Goal: Book appointment/travel/reservation

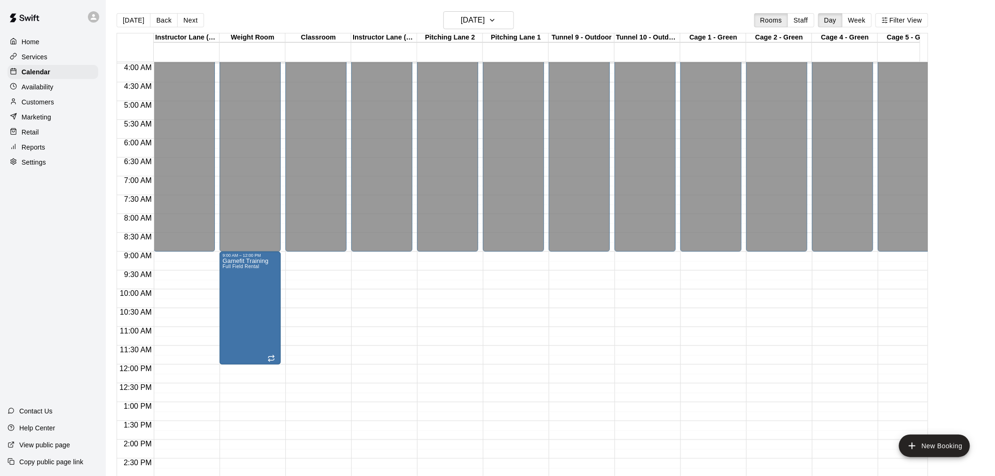
scroll to position [117, 0]
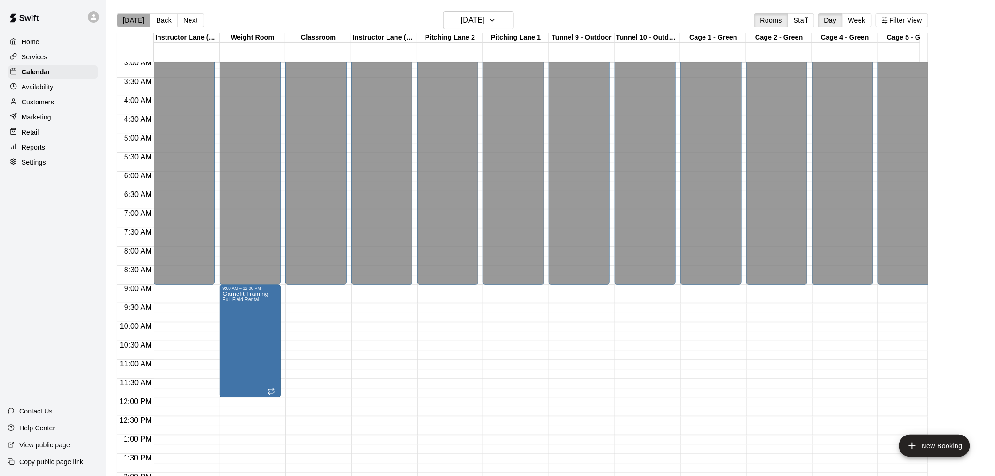
click at [136, 19] on button "[DATE]" at bounding box center [134, 20] width 34 height 14
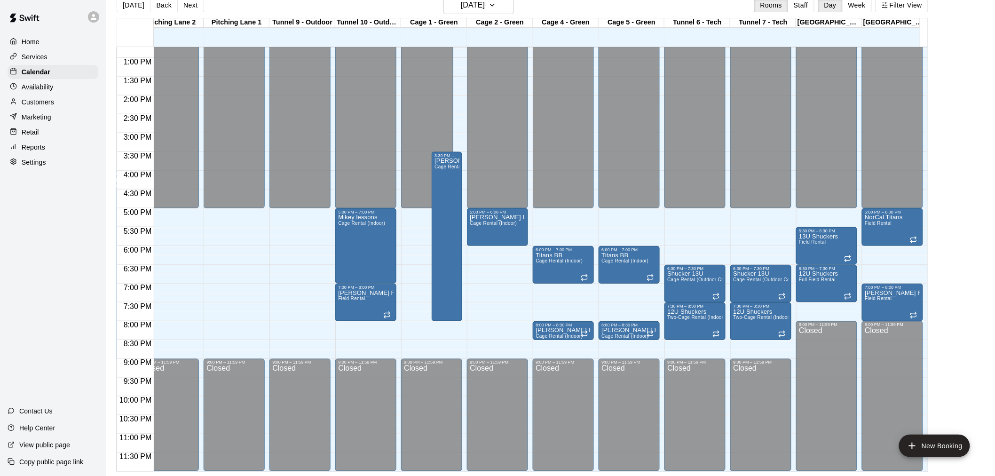
scroll to position [0, 0]
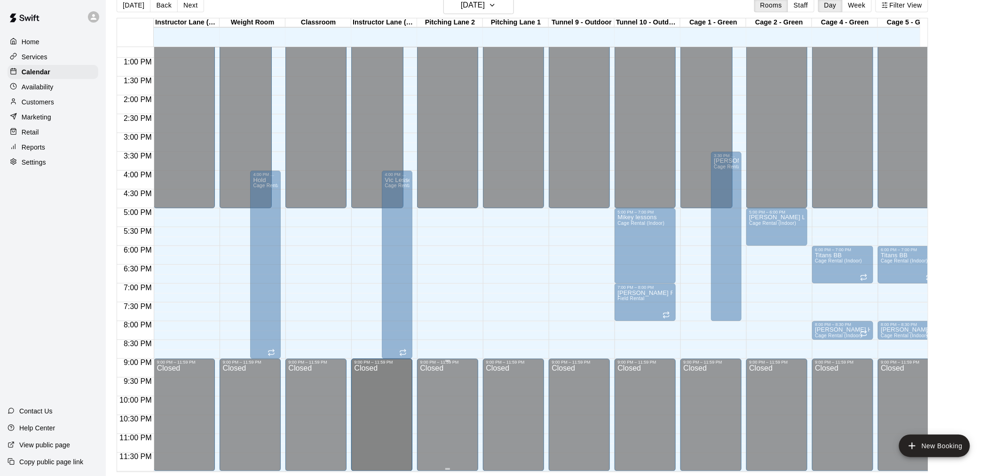
drag, startPoint x: 429, startPoint y: 449, endPoint x: 419, endPoint y: 449, distance: 9.4
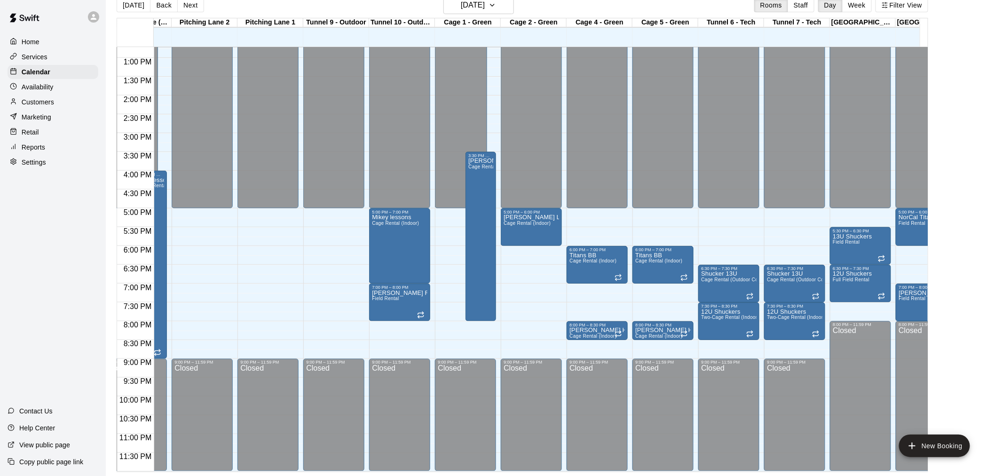
scroll to position [0, 262]
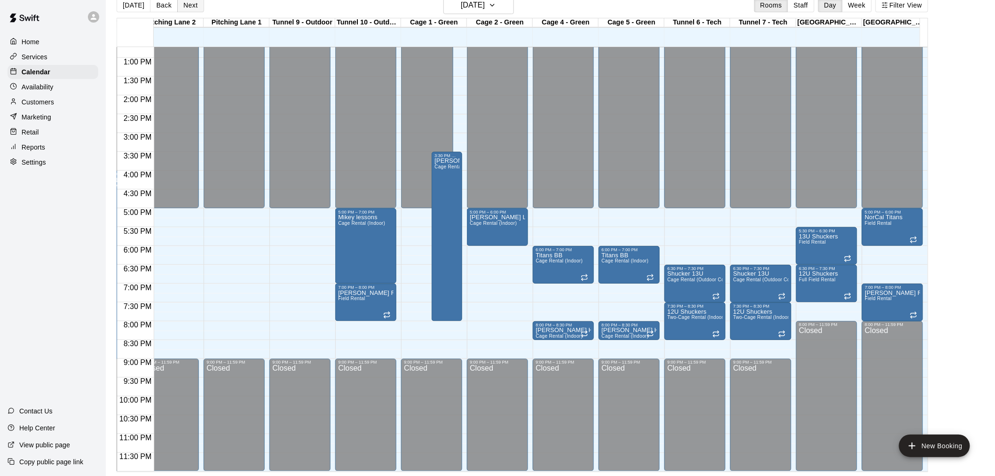
click at [186, 6] on button "Next" at bounding box center [190, 5] width 26 height 14
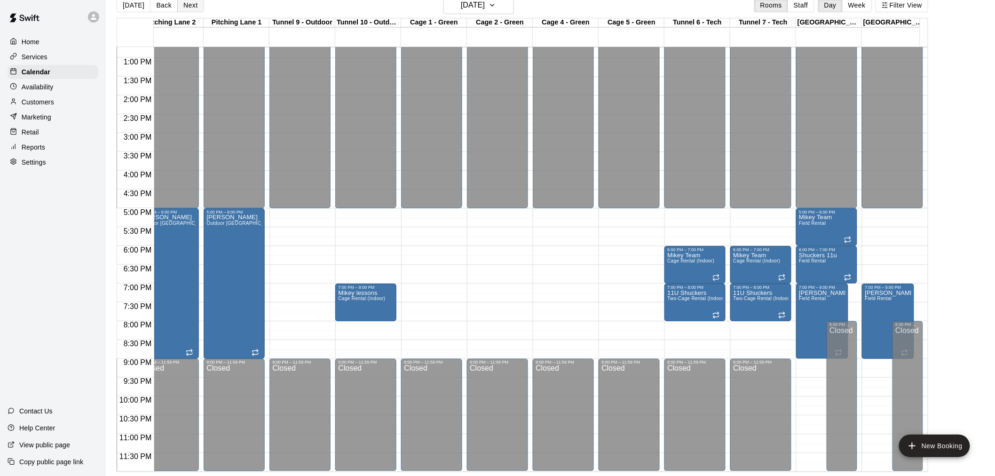
click at [184, 8] on button "Next" at bounding box center [190, 5] width 26 height 14
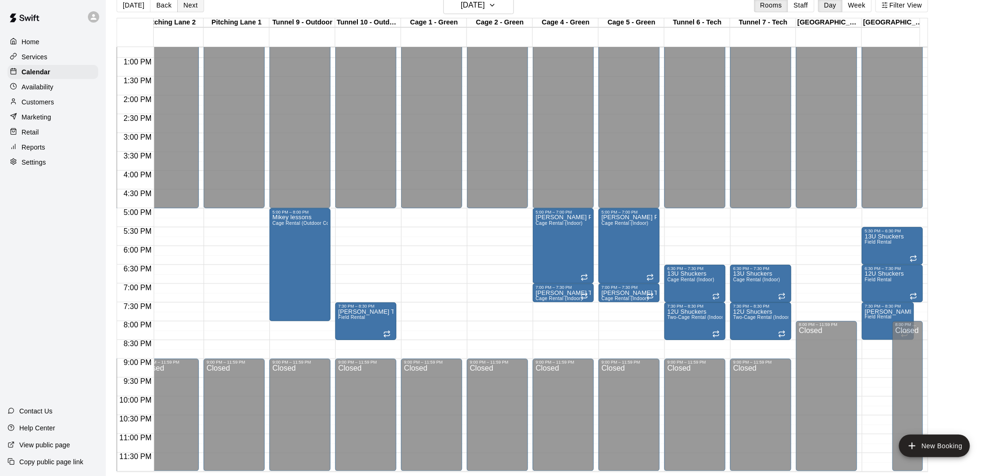
click at [187, 3] on button "Next" at bounding box center [190, 5] width 26 height 14
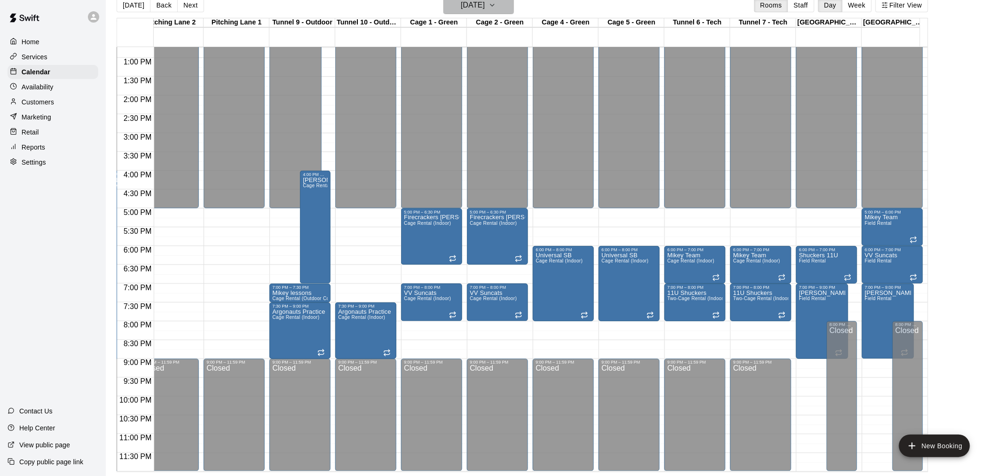
click at [485, 7] on h6 "[DATE]" at bounding box center [473, 5] width 24 height 13
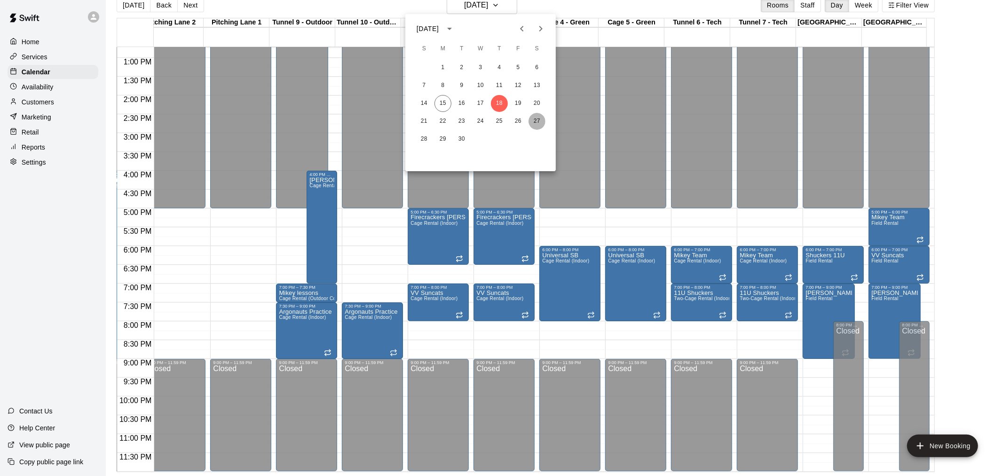
click at [534, 121] on button "27" at bounding box center [537, 121] width 17 height 17
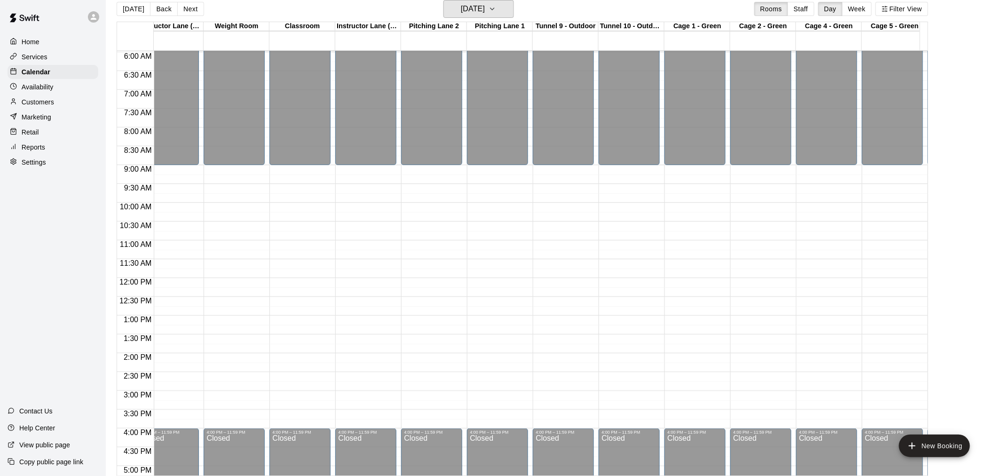
scroll to position [0, 0]
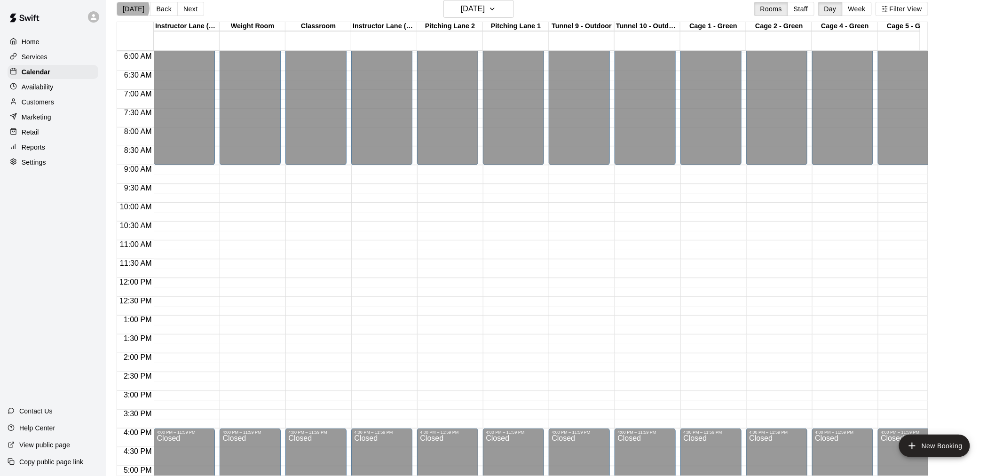
drag, startPoint x: 132, startPoint y: 8, endPoint x: 168, endPoint y: 1, distance: 36.8
click at [132, 8] on button "[DATE]" at bounding box center [134, 9] width 34 height 14
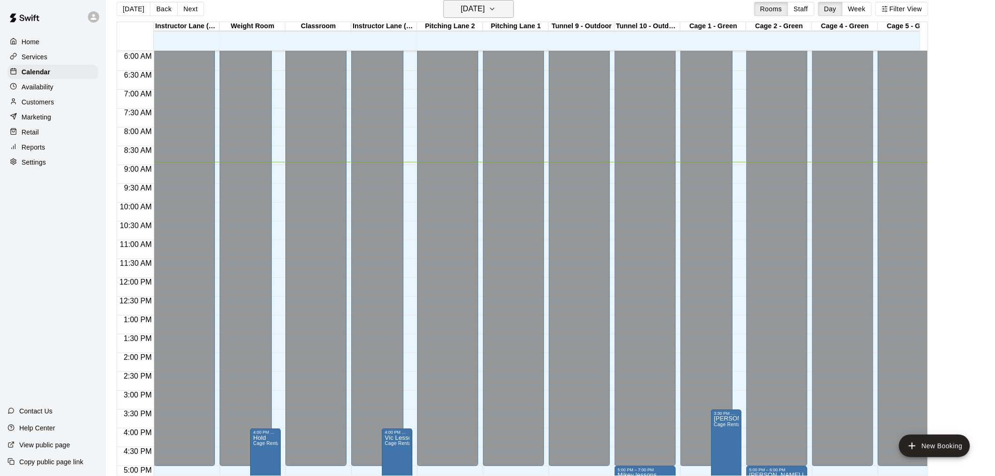
click at [461, 8] on h6 "[DATE]" at bounding box center [473, 8] width 24 height 13
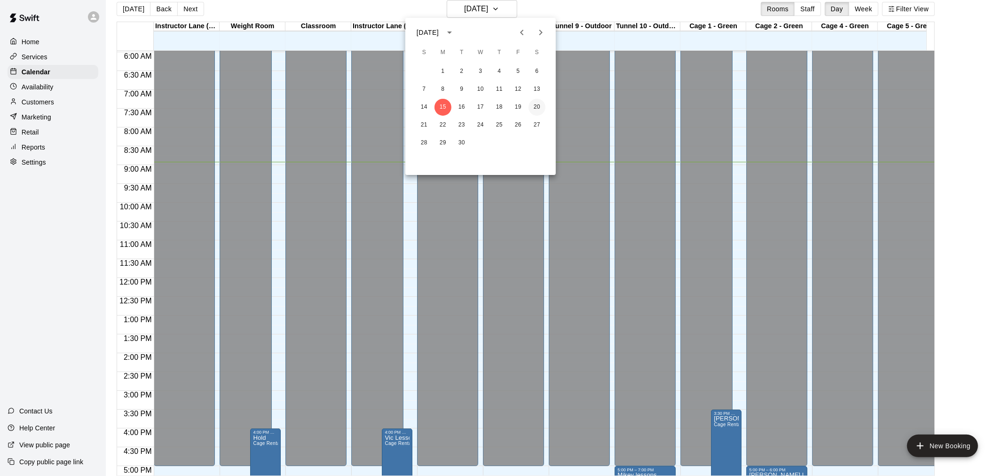
click at [534, 109] on button "20" at bounding box center [537, 107] width 17 height 17
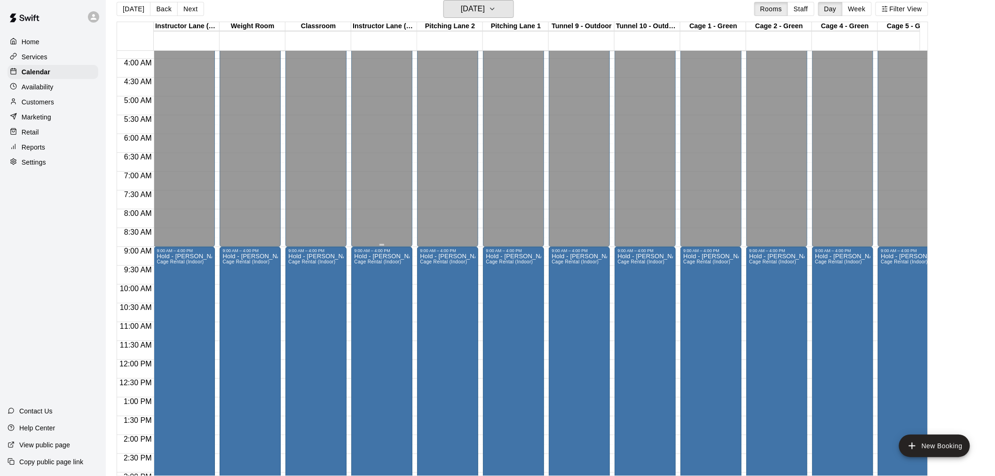
scroll to position [157, 0]
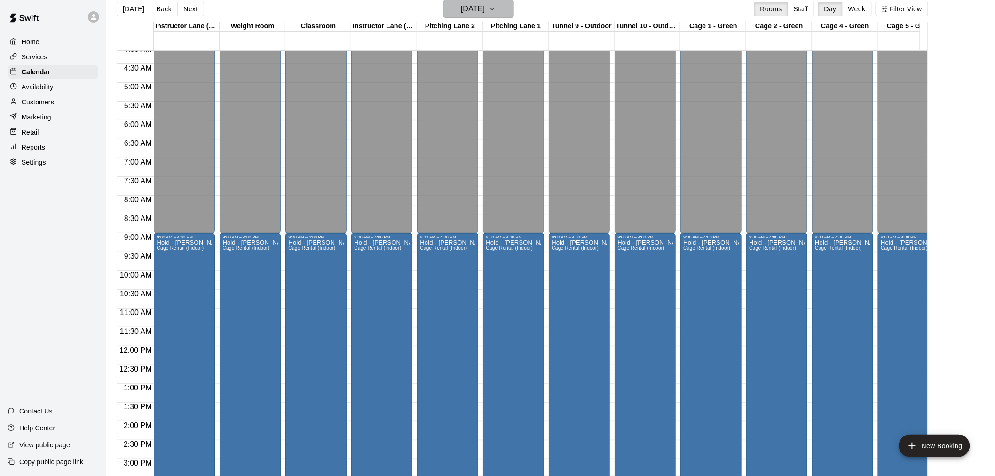
click at [474, 10] on h6 "[DATE]" at bounding box center [473, 8] width 24 height 13
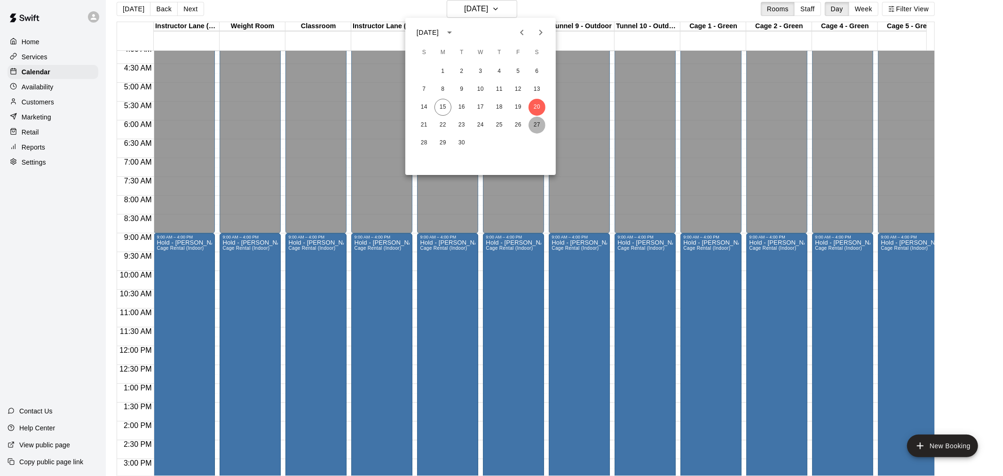
click at [534, 125] on button "27" at bounding box center [537, 125] width 17 height 17
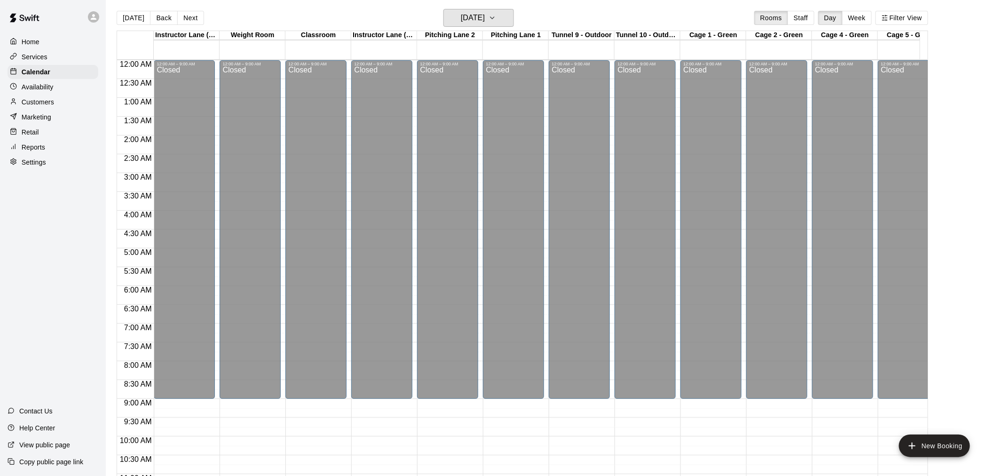
scroll to position [0, 0]
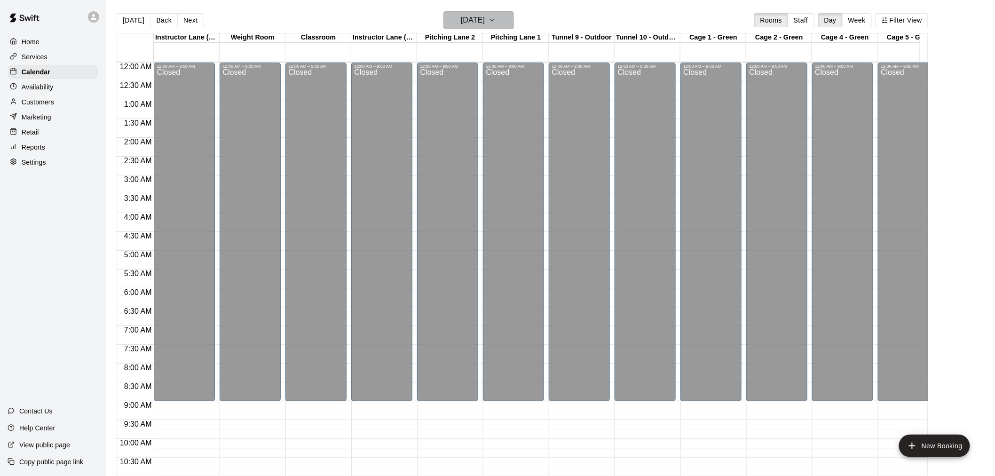
click at [482, 21] on h6 "[DATE]" at bounding box center [473, 20] width 24 height 13
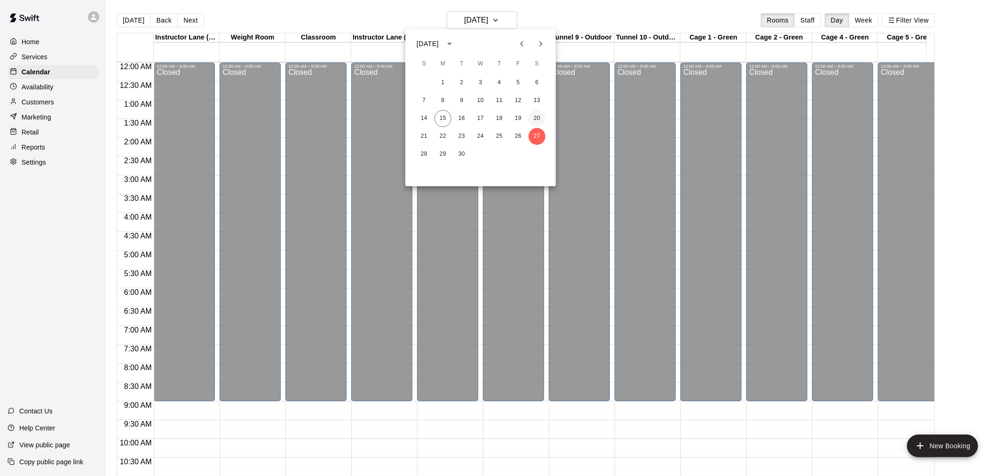
click at [536, 120] on button "20" at bounding box center [537, 118] width 17 height 17
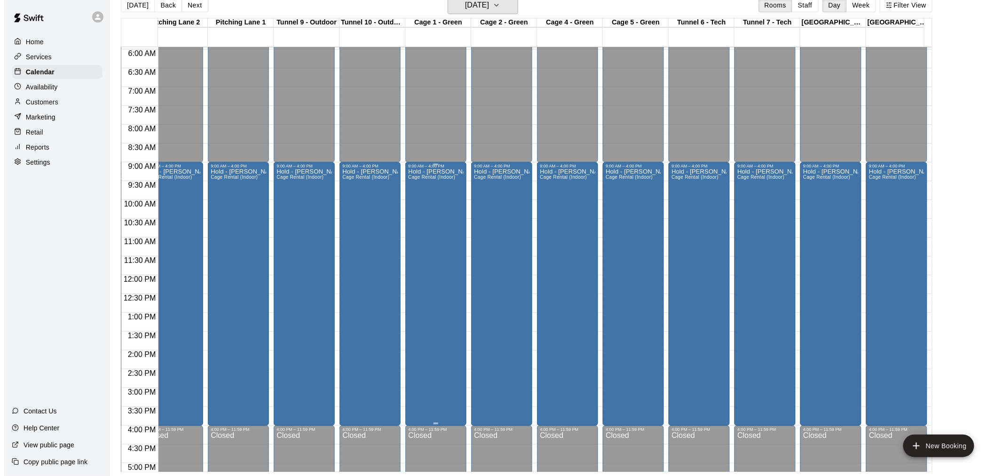
scroll to position [225, 279]
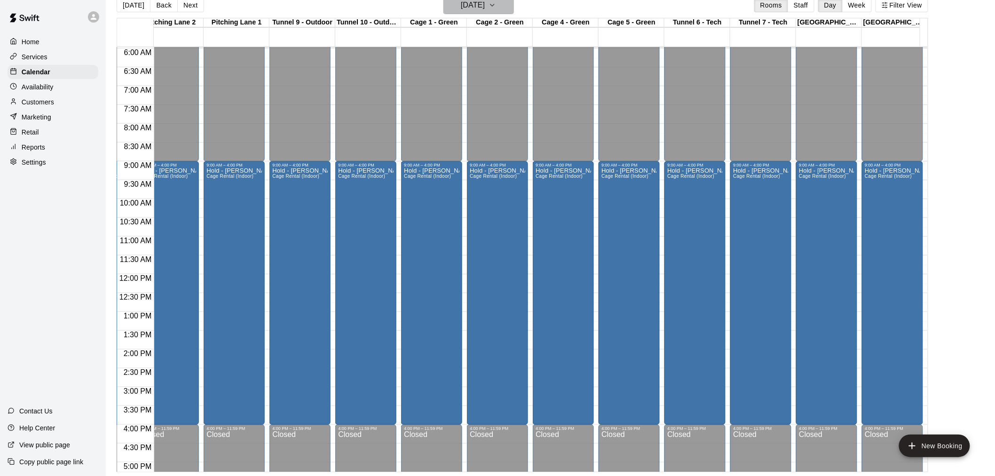
click at [506, 8] on button "[DATE]" at bounding box center [479, 5] width 71 height 18
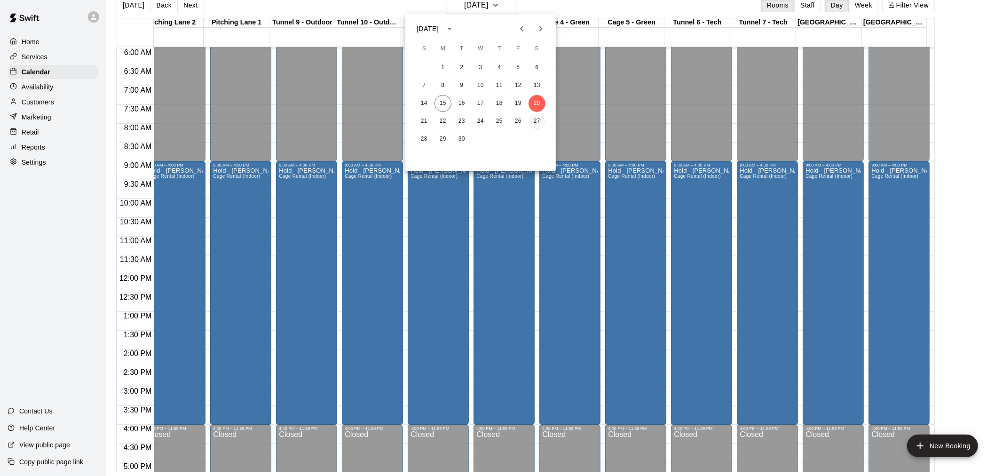
click at [540, 118] on button "27" at bounding box center [537, 121] width 17 height 17
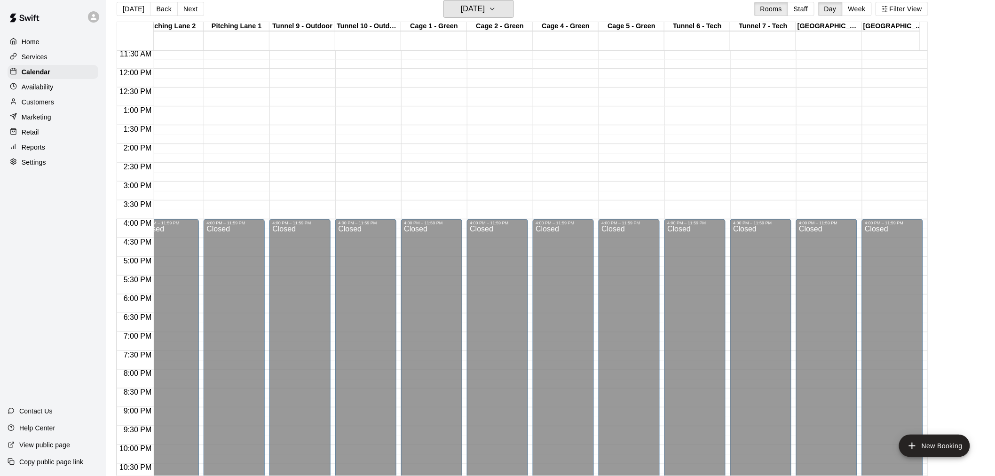
scroll to position [120, 279]
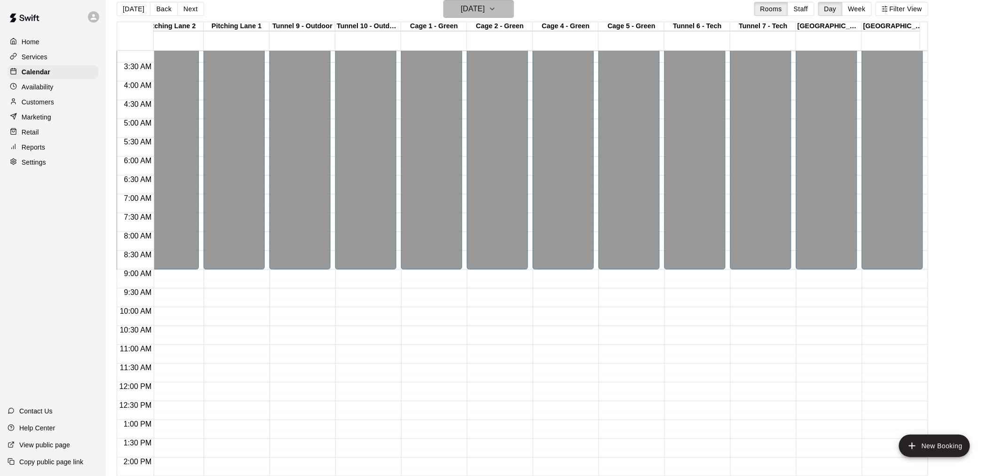
click at [496, 12] on icon "button" at bounding box center [493, 8] width 8 height 11
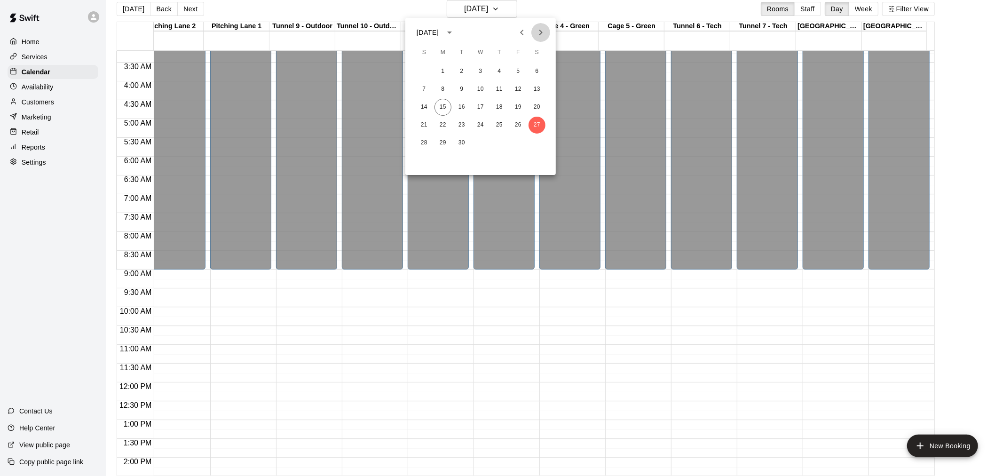
click at [541, 35] on icon "Next month" at bounding box center [540, 32] width 11 height 11
click at [536, 71] on button "4" at bounding box center [537, 71] width 17 height 17
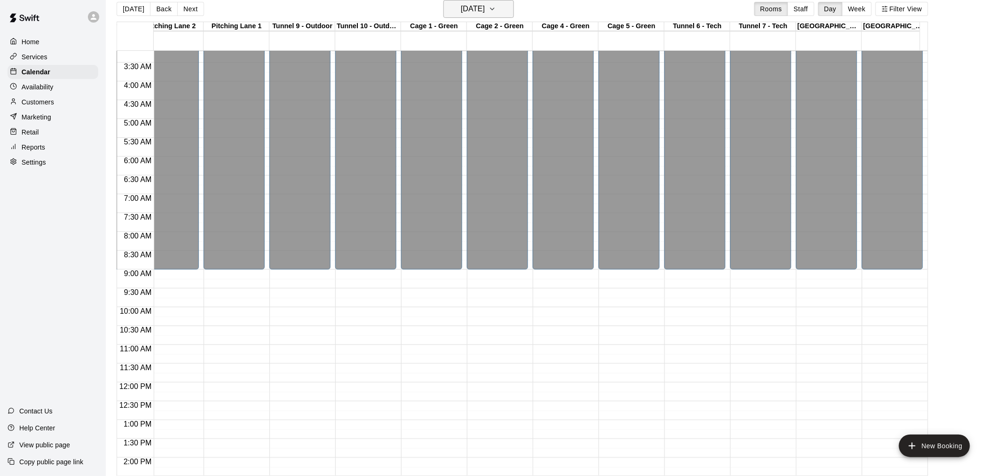
click at [496, 10] on icon "button" at bounding box center [493, 8] width 8 height 11
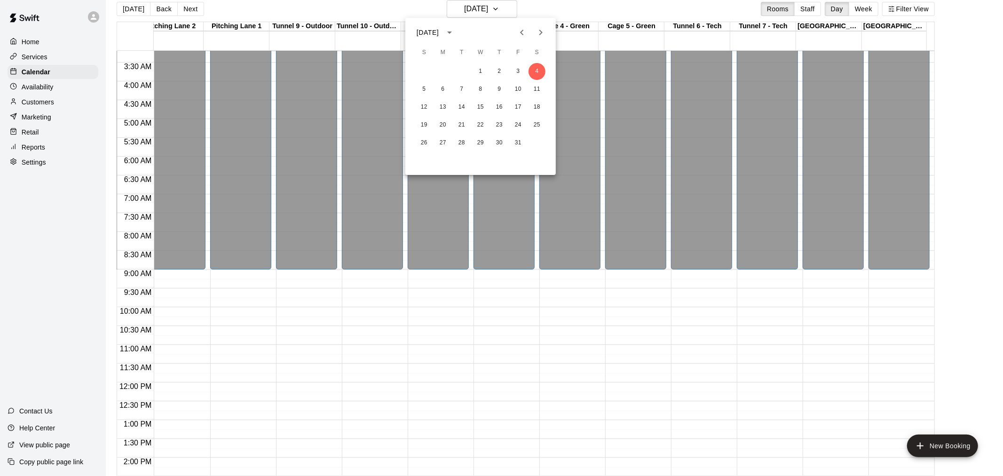
click at [509, 7] on div at bounding box center [501, 238] width 1003 height 476
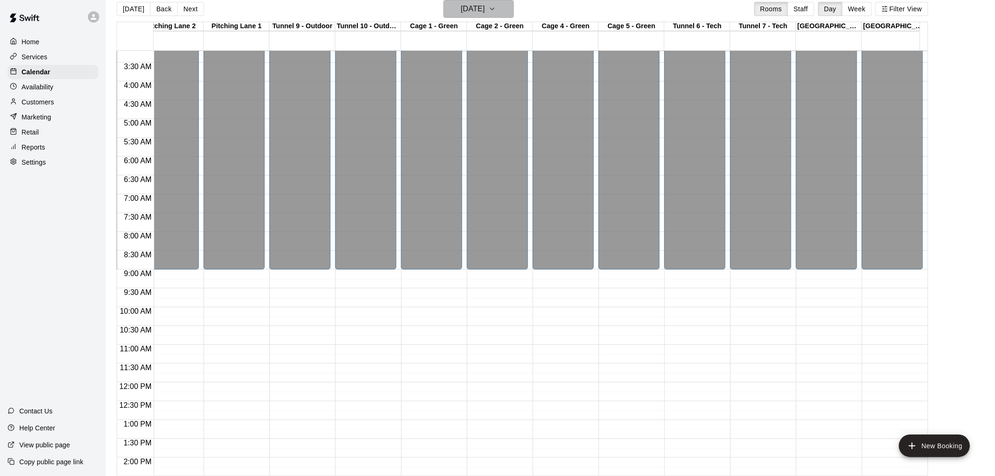
click at [514, 7] on button "[DATE]" at bounding box center [479, 9] width 71 height 18
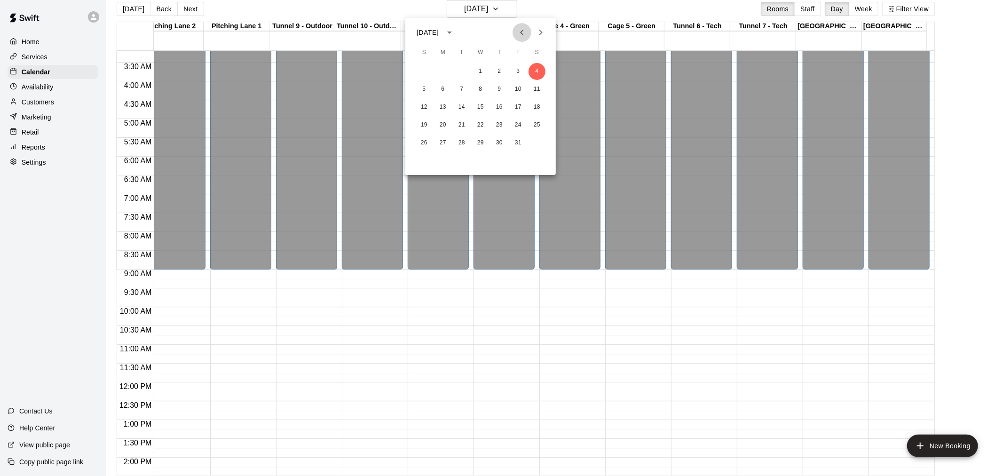
click at [519, 34] on icon "Previous month" at bounding box center [522, 32] width 11 height 11
click at [535, 107] on button "20" at bounding box center [537, 107] width 17 height 17
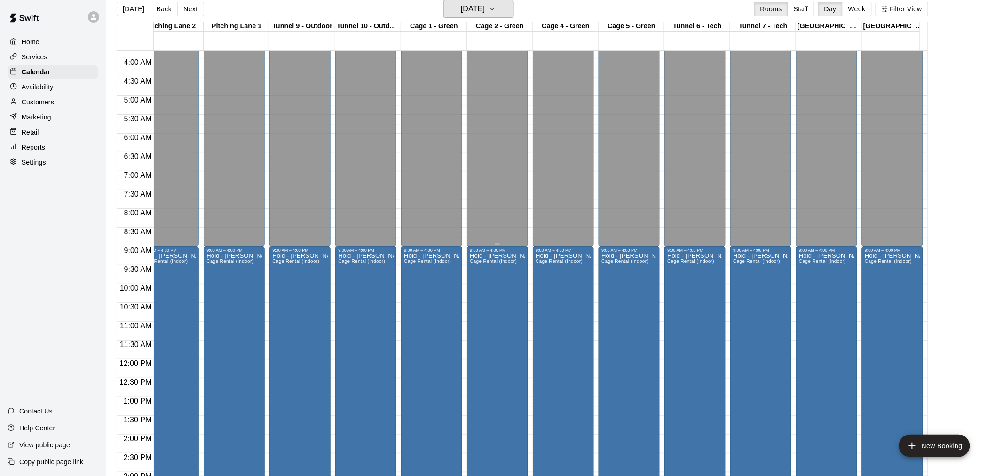
scroll to position [157, 279]
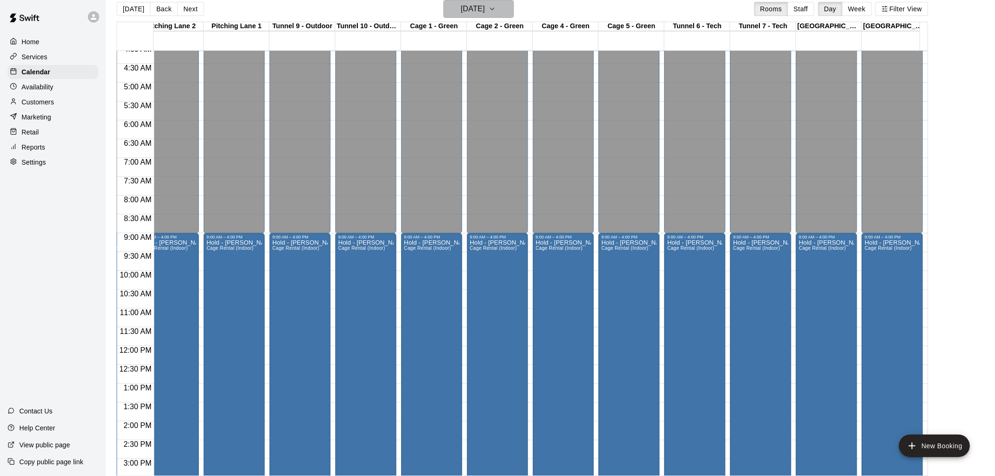
click at [494, 8] on icon "button" at bounding box center [493, 9] width 4 height 2
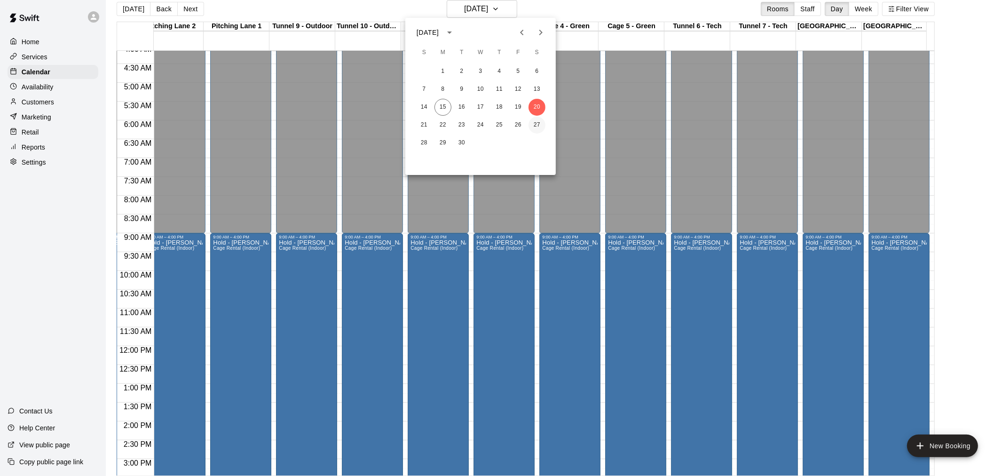
click at [535, 123] on button "27" at bounding box center [537, 125] width 17 height 17
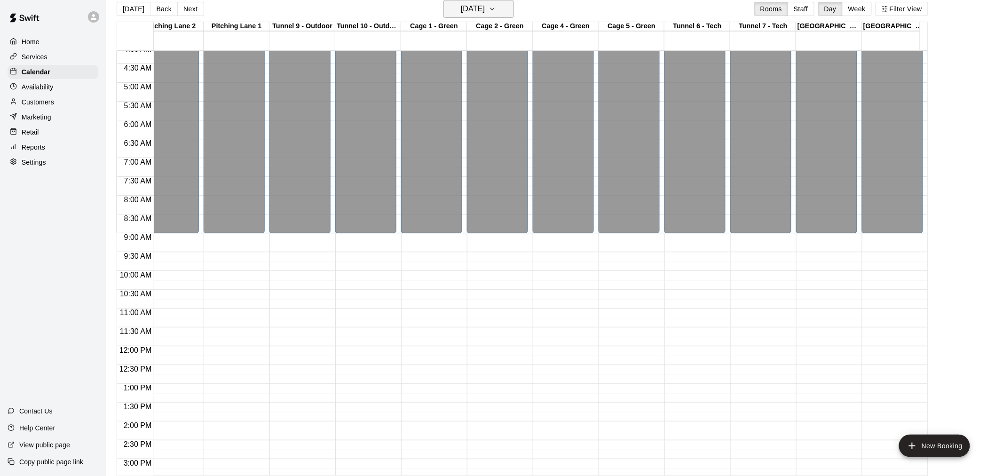
click at [494, 9] on icon "button" at bounding box center [493, 9] width 4 height 2
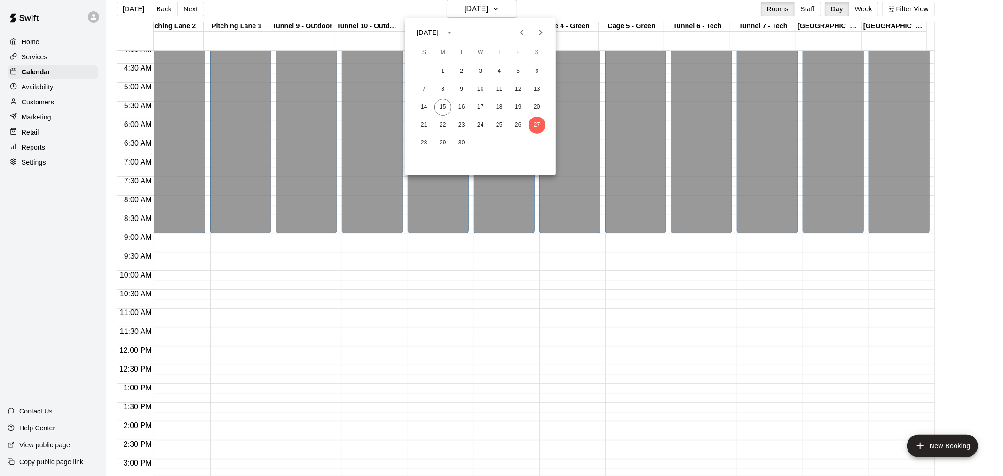
click at [538, 35] on icon "Next month" at bounding box center [540, 32] width 11 height 11
click at [534, 74] on button "4" at bounding box center [537, 71] width 17 height 17
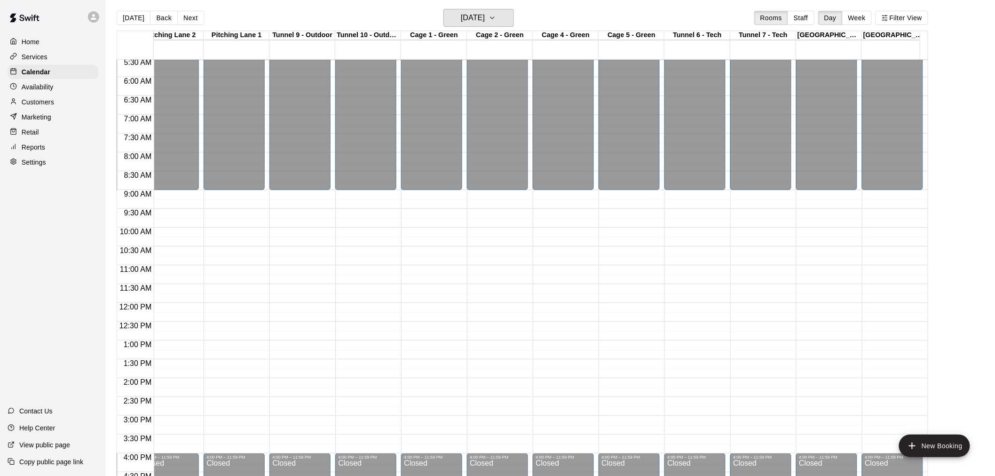
scroll to position [0, 0]
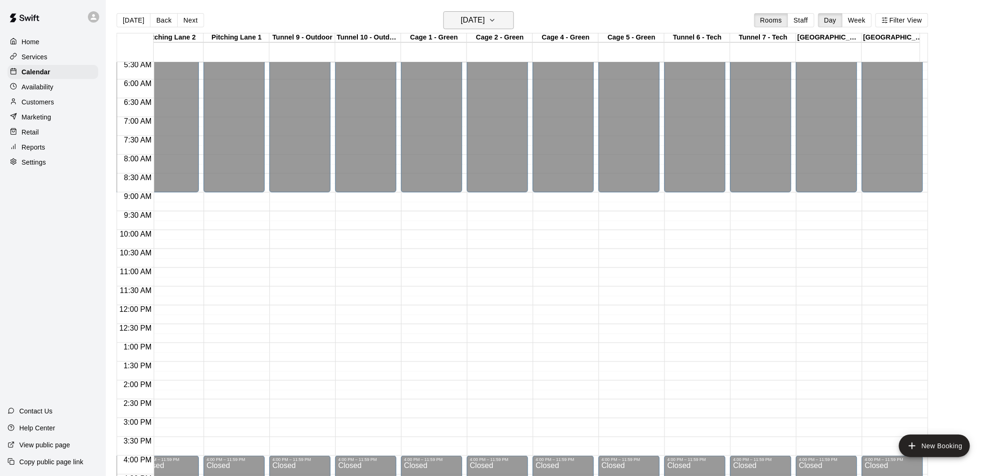
click at [496, 21] on icon "button" at bounding box center [493, 20] width 8 height 11
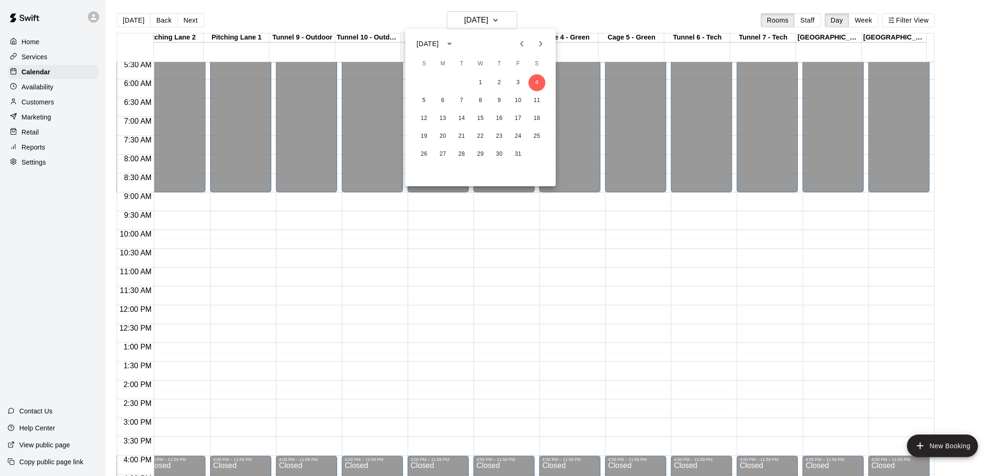
click at [516, 48] on button "Previous month" at bounding box center [522, 43] width 19 height 19
click at [535, 119] on button "20" at bounding box center [537, 118] width 17 height 17
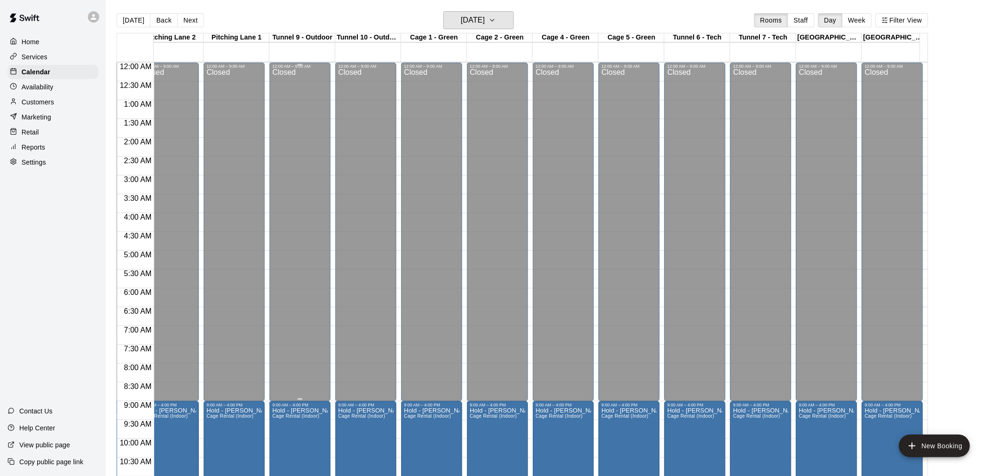
scroll to position [157, 279]
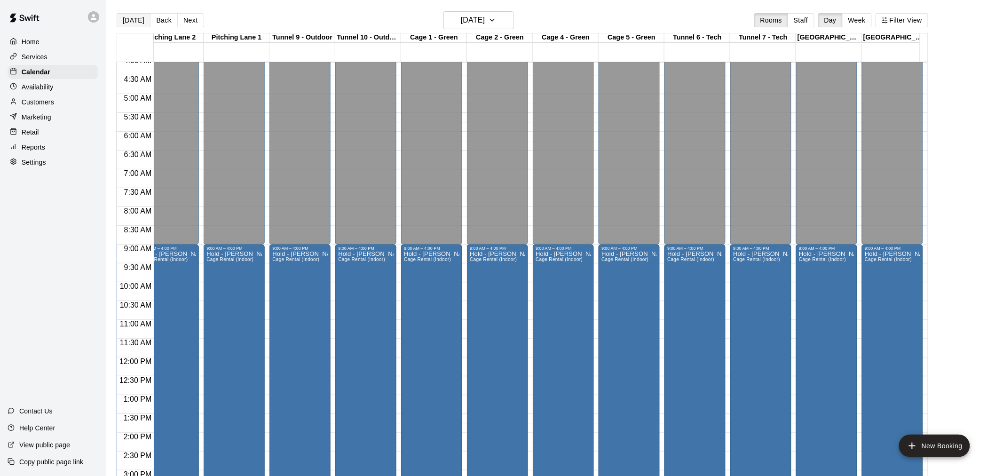
click at [134, 21] on button "[DATE]" at bounding box center [134, 20] width 34 height 14
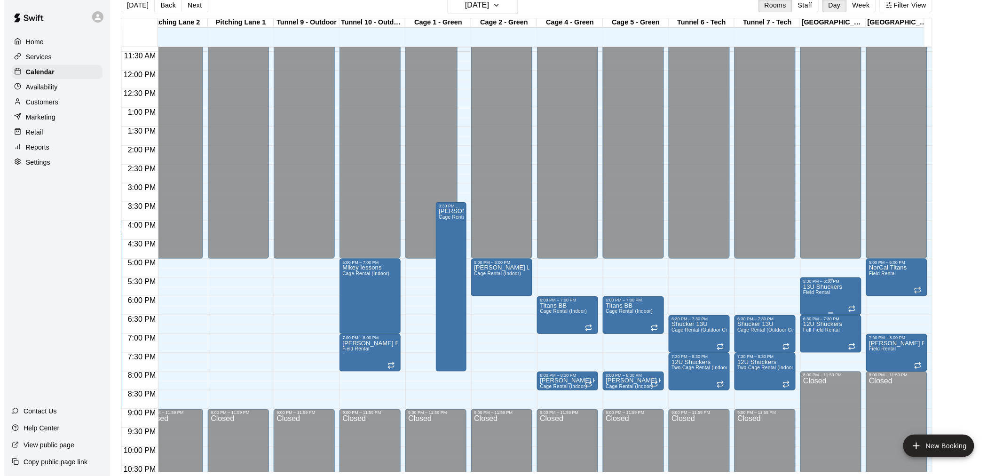
scroll to position [278, 279]
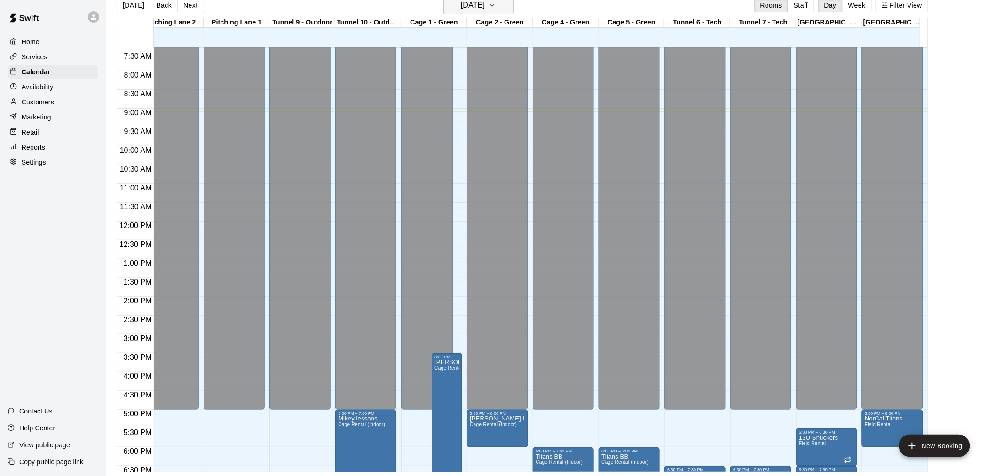
click at [485, 6] on h6 "[DATE]" at bounding box center [473, 5] width 24 height 13
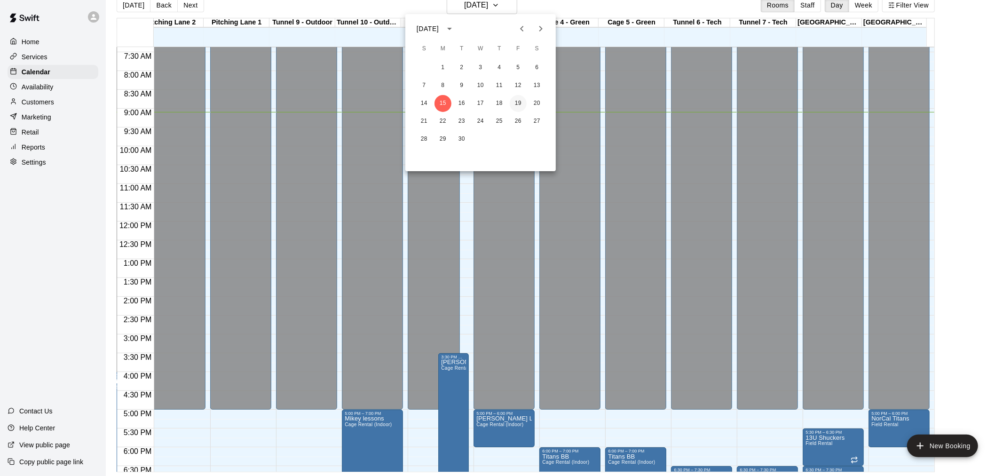
click at [516, 103] on button "19" at bounding box center [518, 103] width 17 height 17
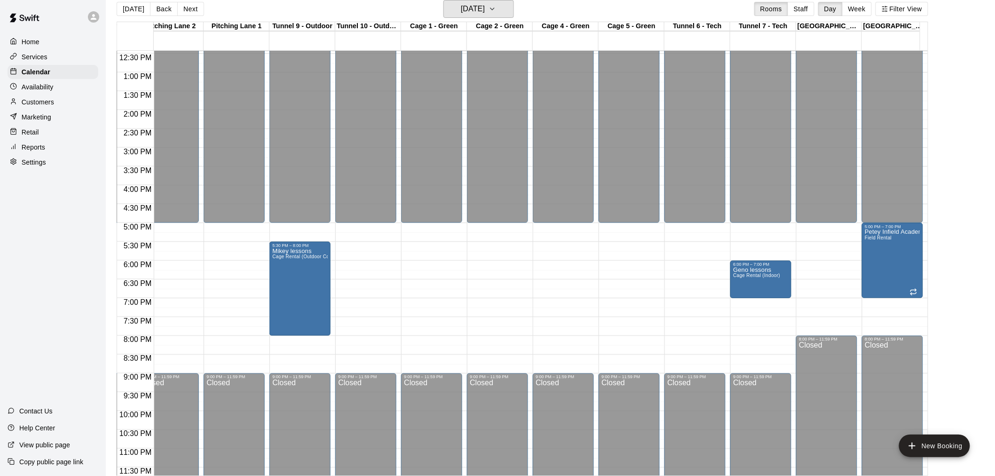
scroll to position [486, 279]
